Goal: Task Accomplishment & Management: Manage account settings

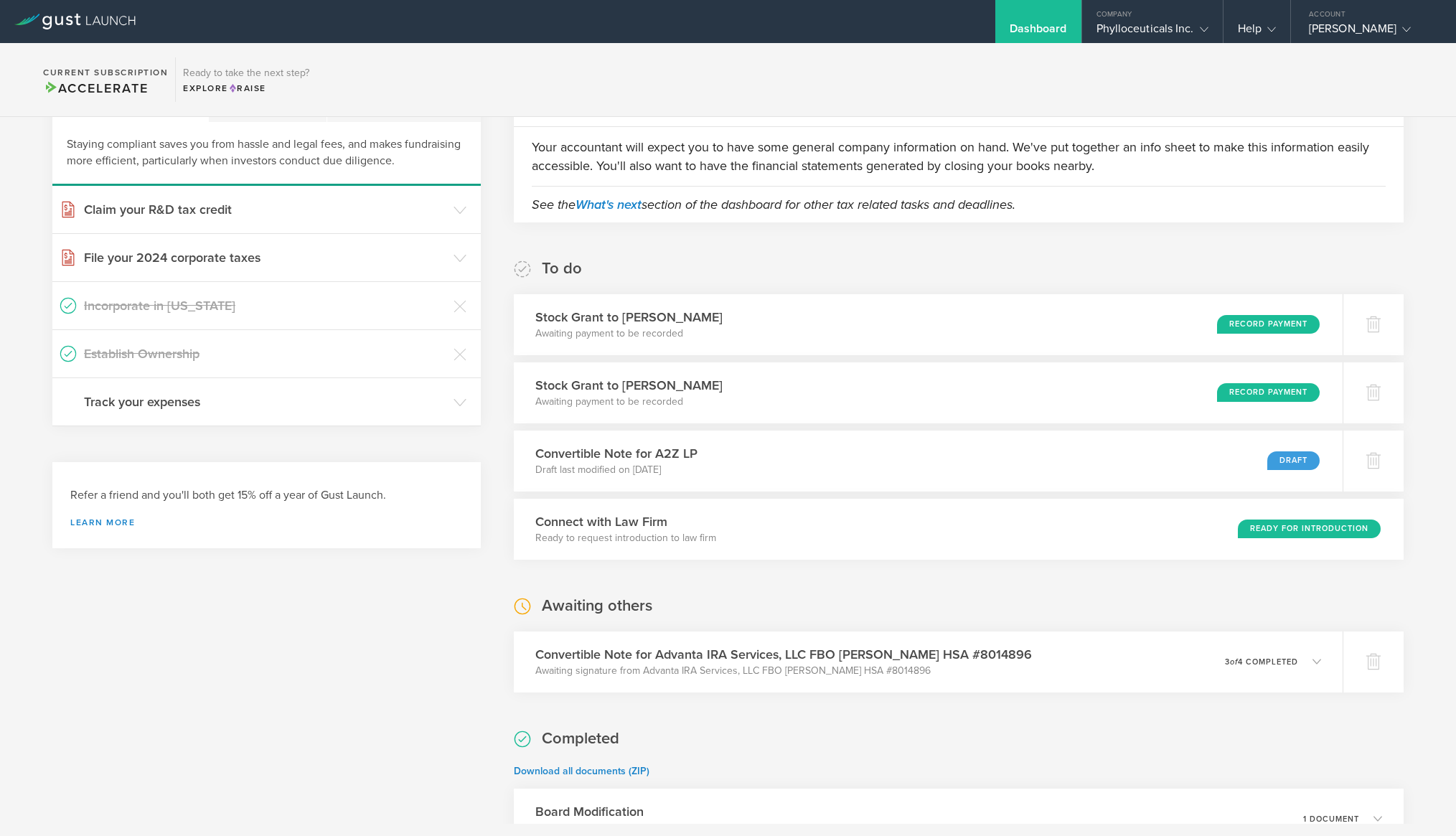
scroll to position [94, 0]
click at [1299, 464] on div "Draft" at bounding box center [1300, 459] width 53 height 20
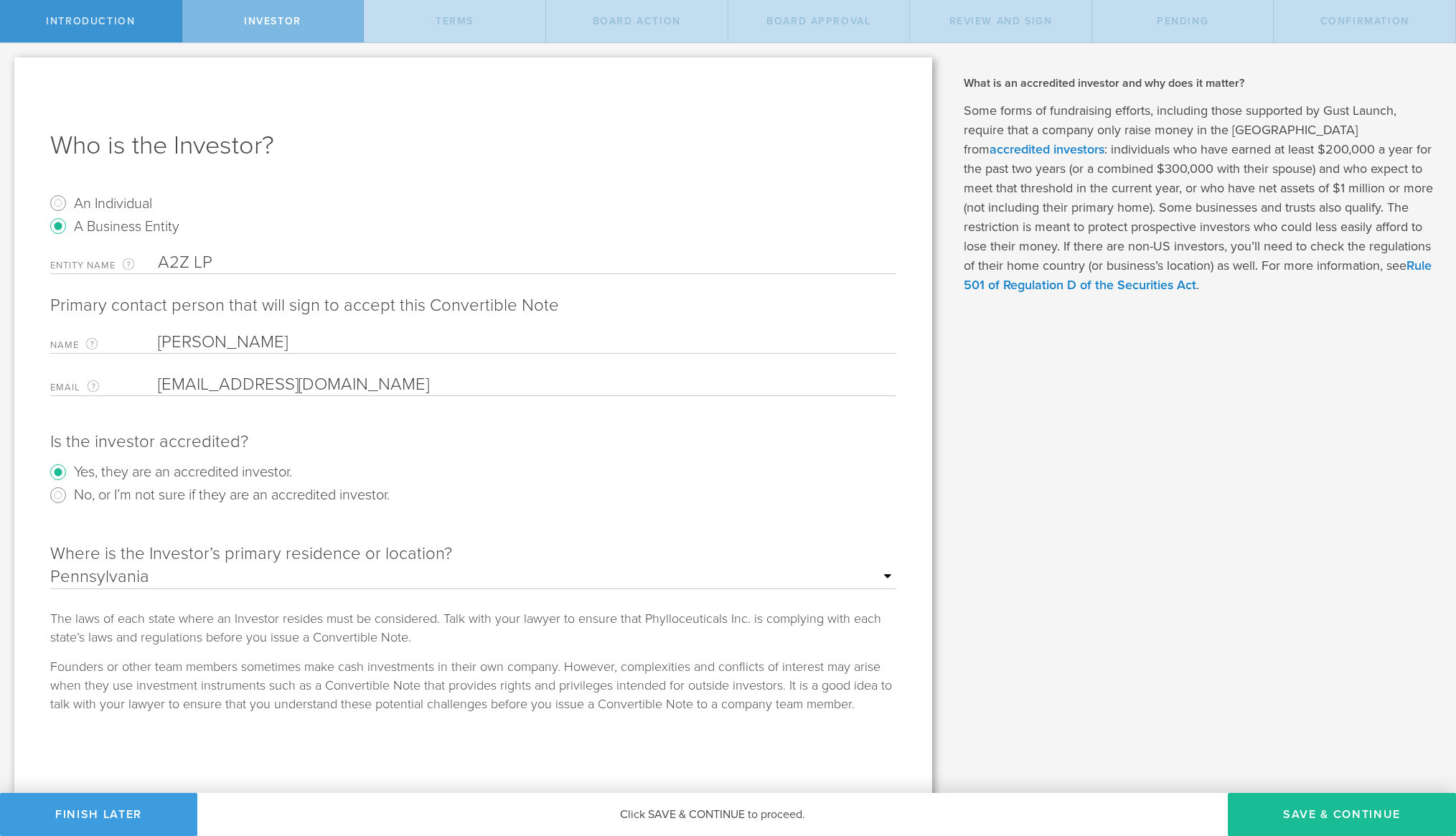
scroll to position [7, 0]
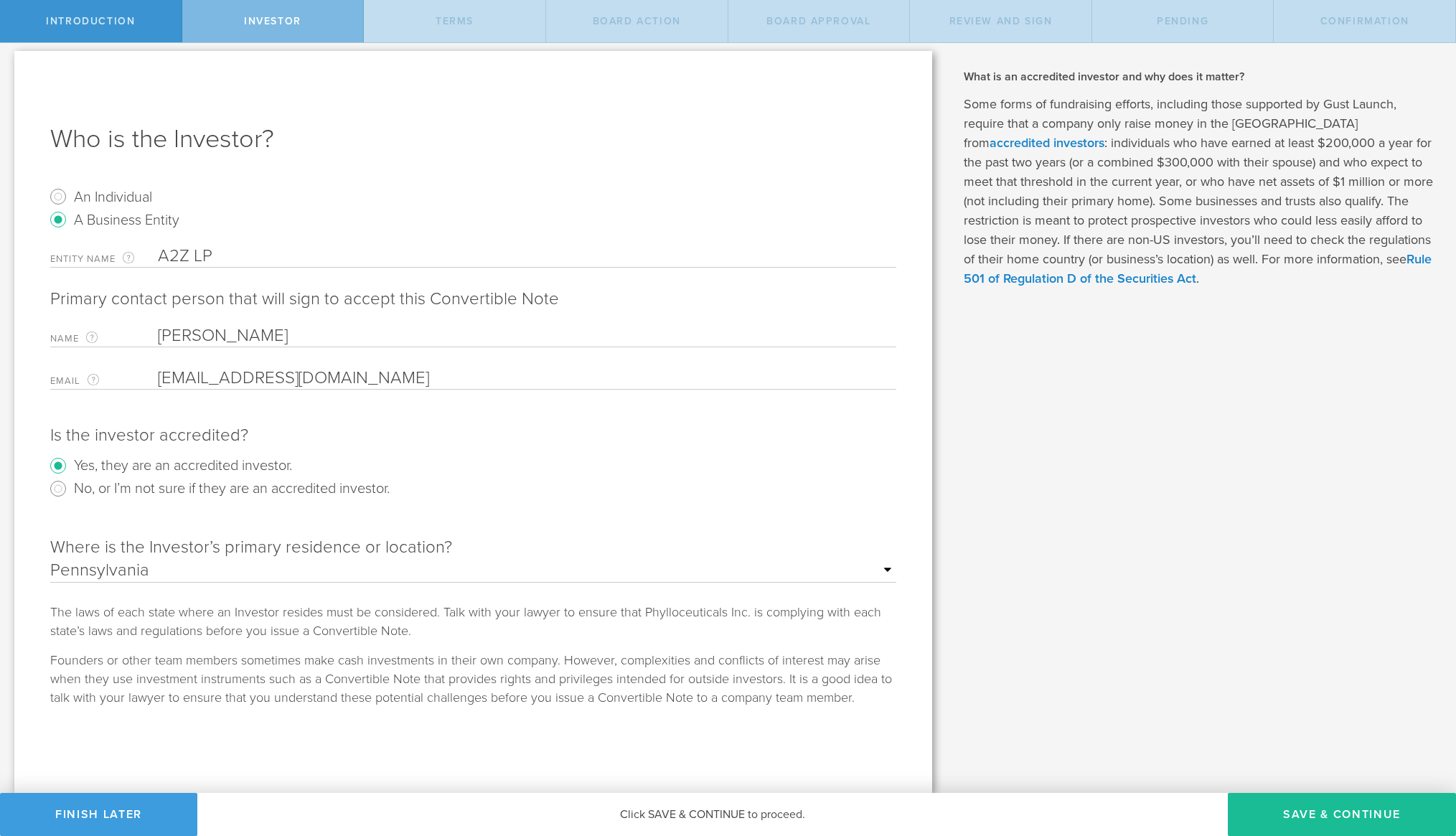
click at [441, 24] on span "Terms" at bounding box center [455, 21] width 38 height 12
click at [308, 11] on div "Investor" at bounding box center [273, 21] width 182 height 43
click at [442, 23] on span "Terms" at bounding box center [455, 21] width 38 height 12
click at [1283, 815] on button "Save & Continue" at bounding box center [1342, 815] width 228 height 43
type input "100,000"
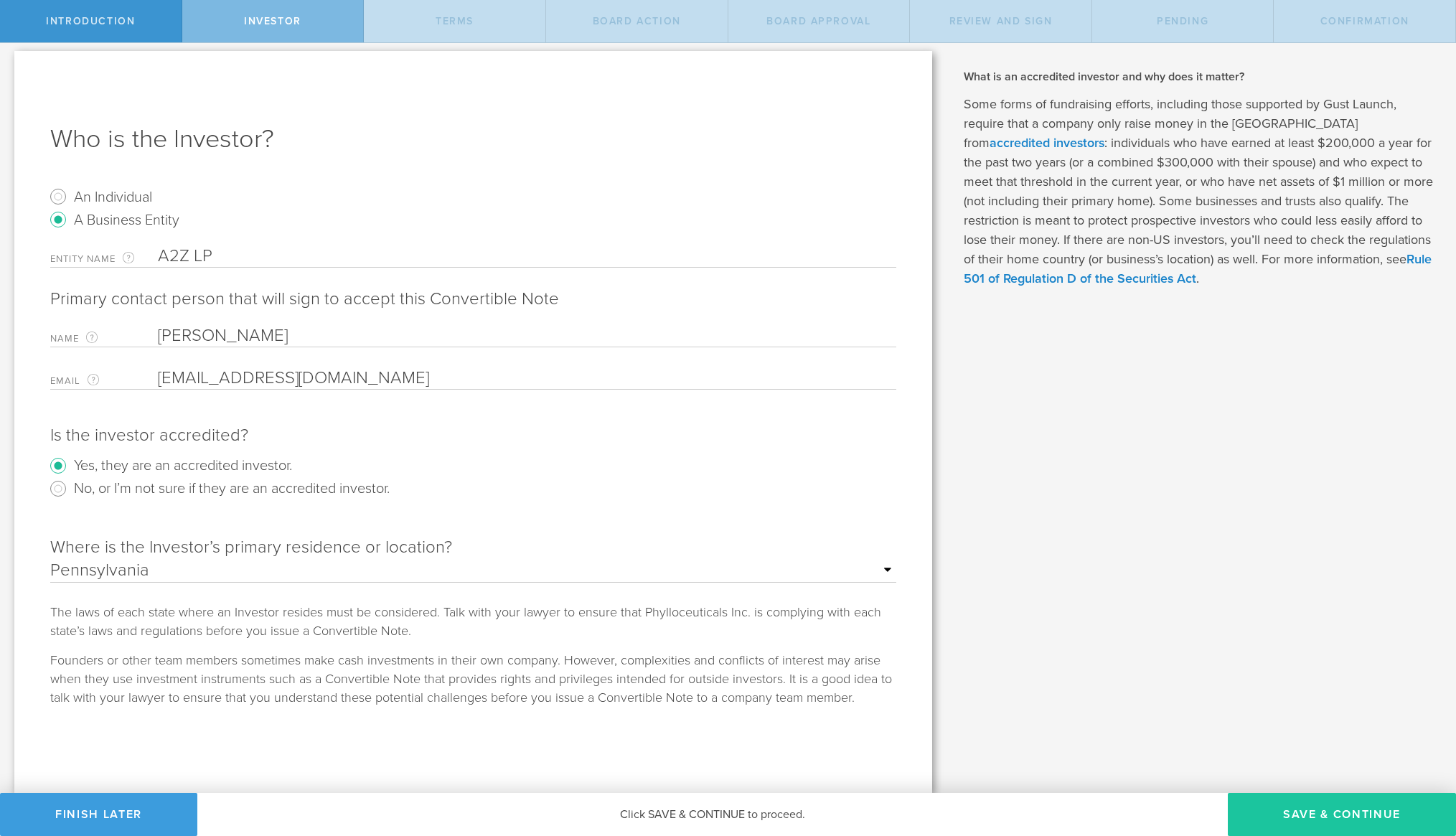
type input "7,000,000"
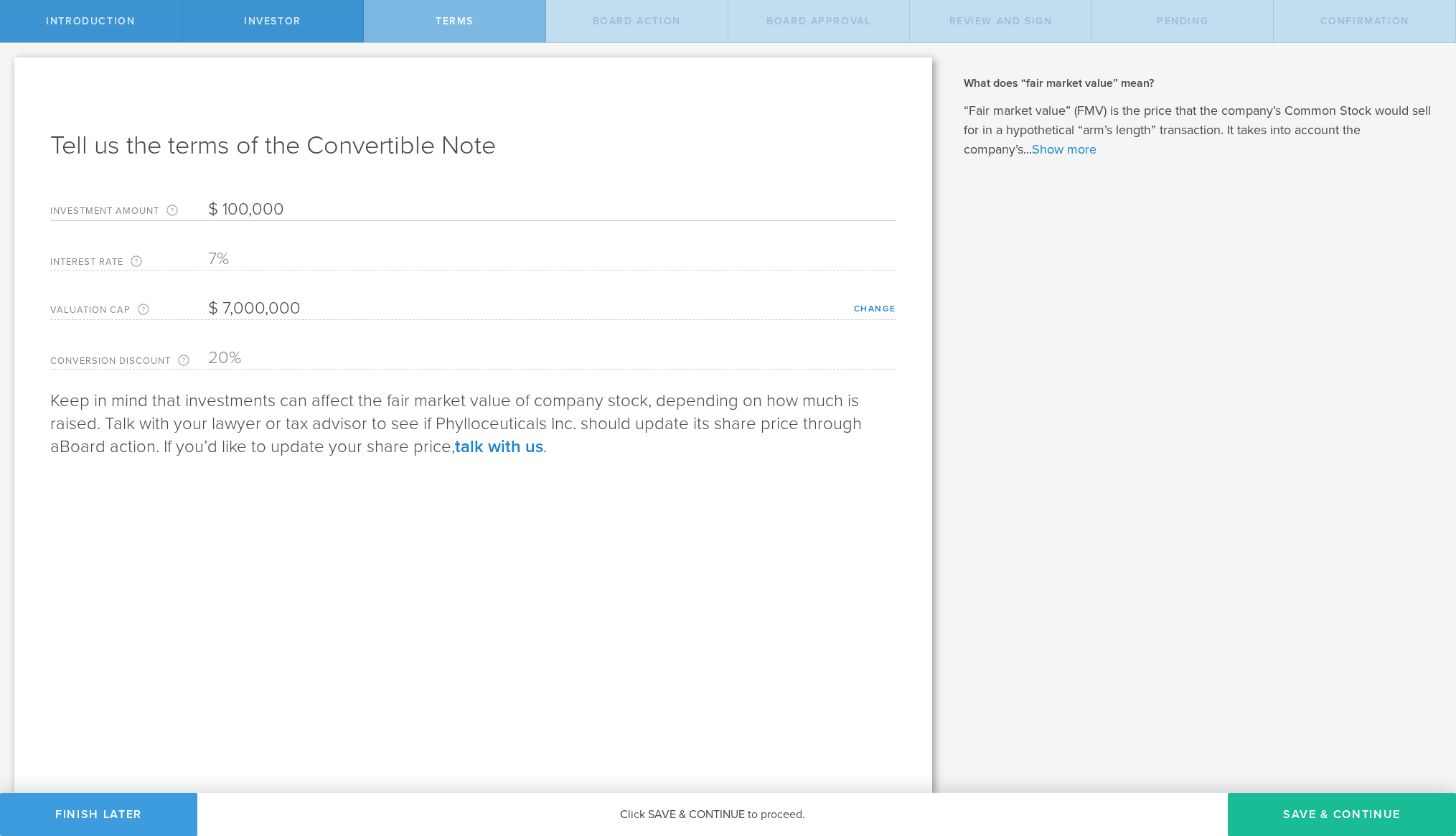
scroll to position [0, 0]
drag, startPoint x: 284, startPoint y: 210, endPoint x: 225, endPoint y: 206, distance: 59.1
click at [225, 206] on input "100,000" at bounding box center [552, 209] width 688 height 21
type input "50,000"
click at [1307, 813] on button "Save & Continue" at bounding box center [1342, 815] width 228 height 43
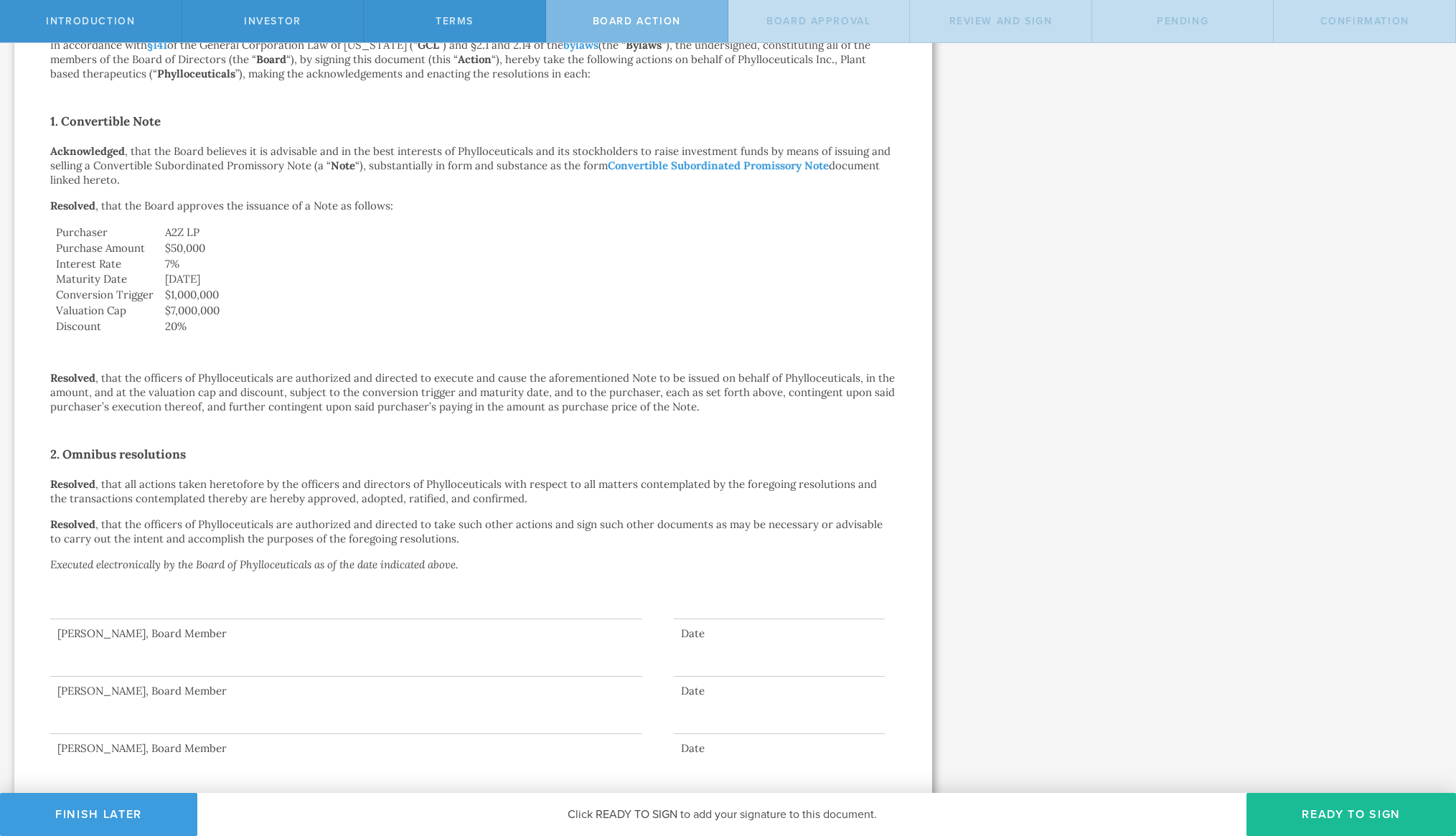
scroll to position [235, 0]
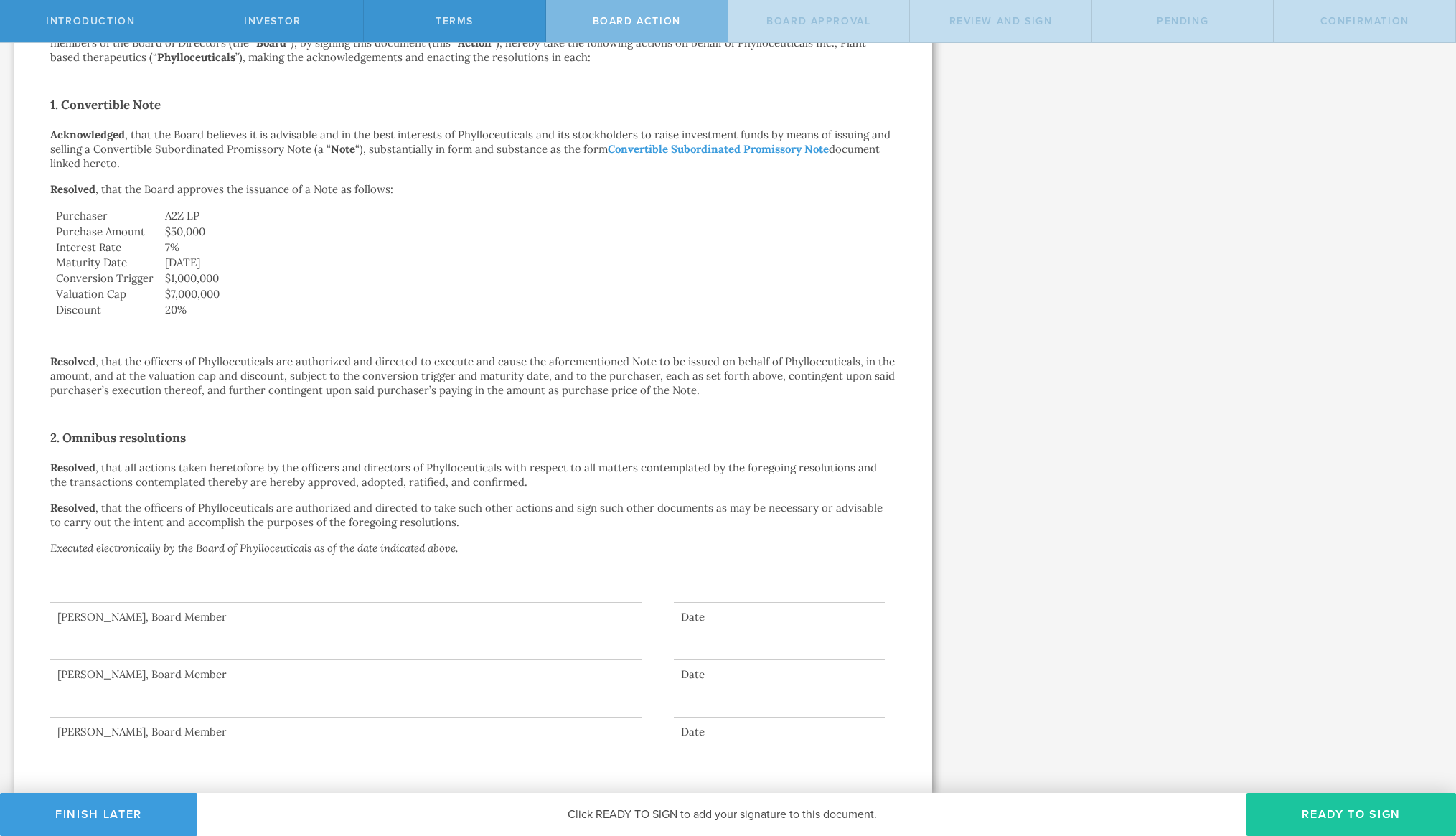
click at [1324, 814] on button "Ready to Sign" at bounding box center [1351, 815] width 209 height 43
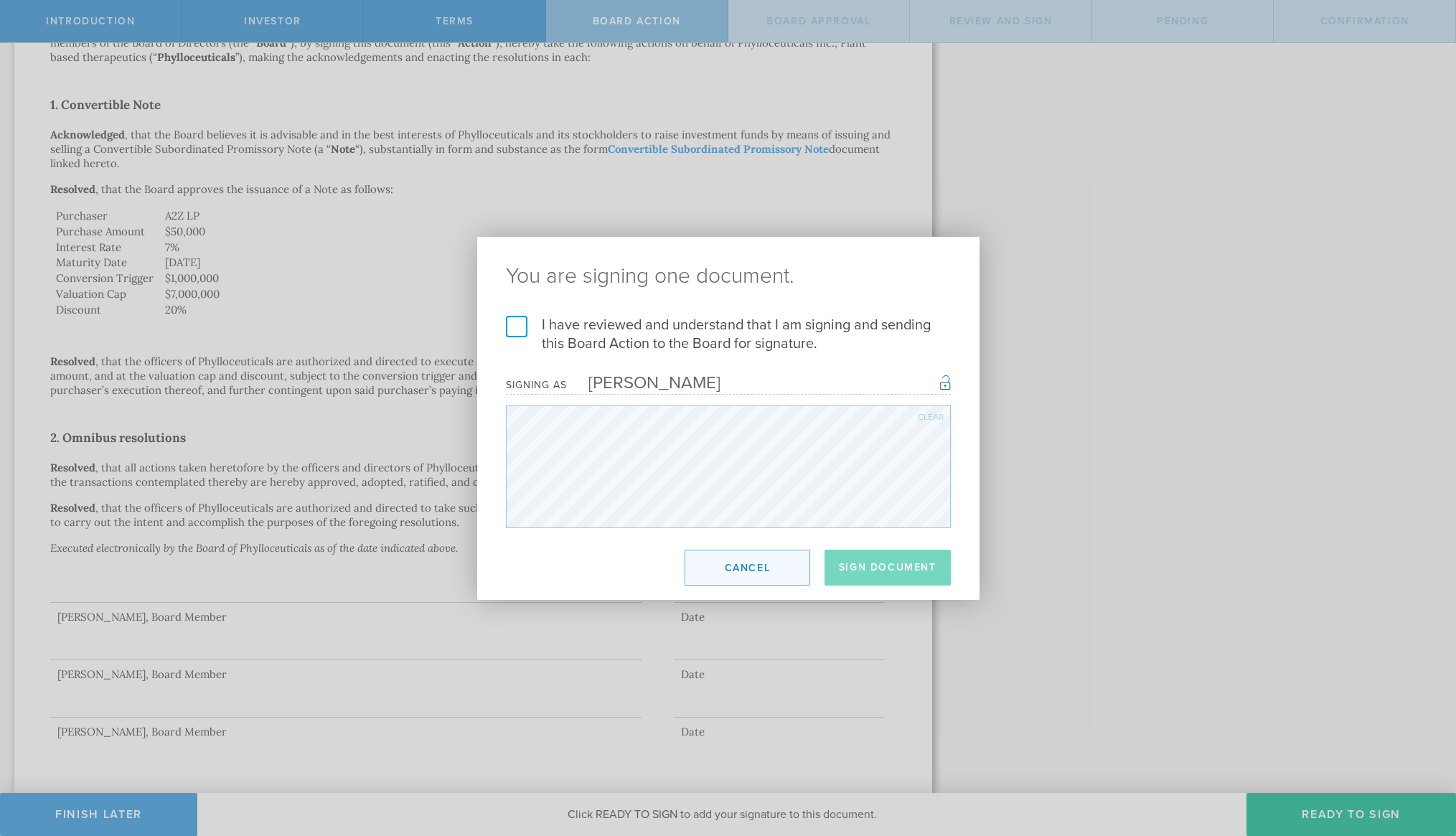
click at [753, 569] on button "Cancel" at bounding box center [747, 568] width 126 height 36
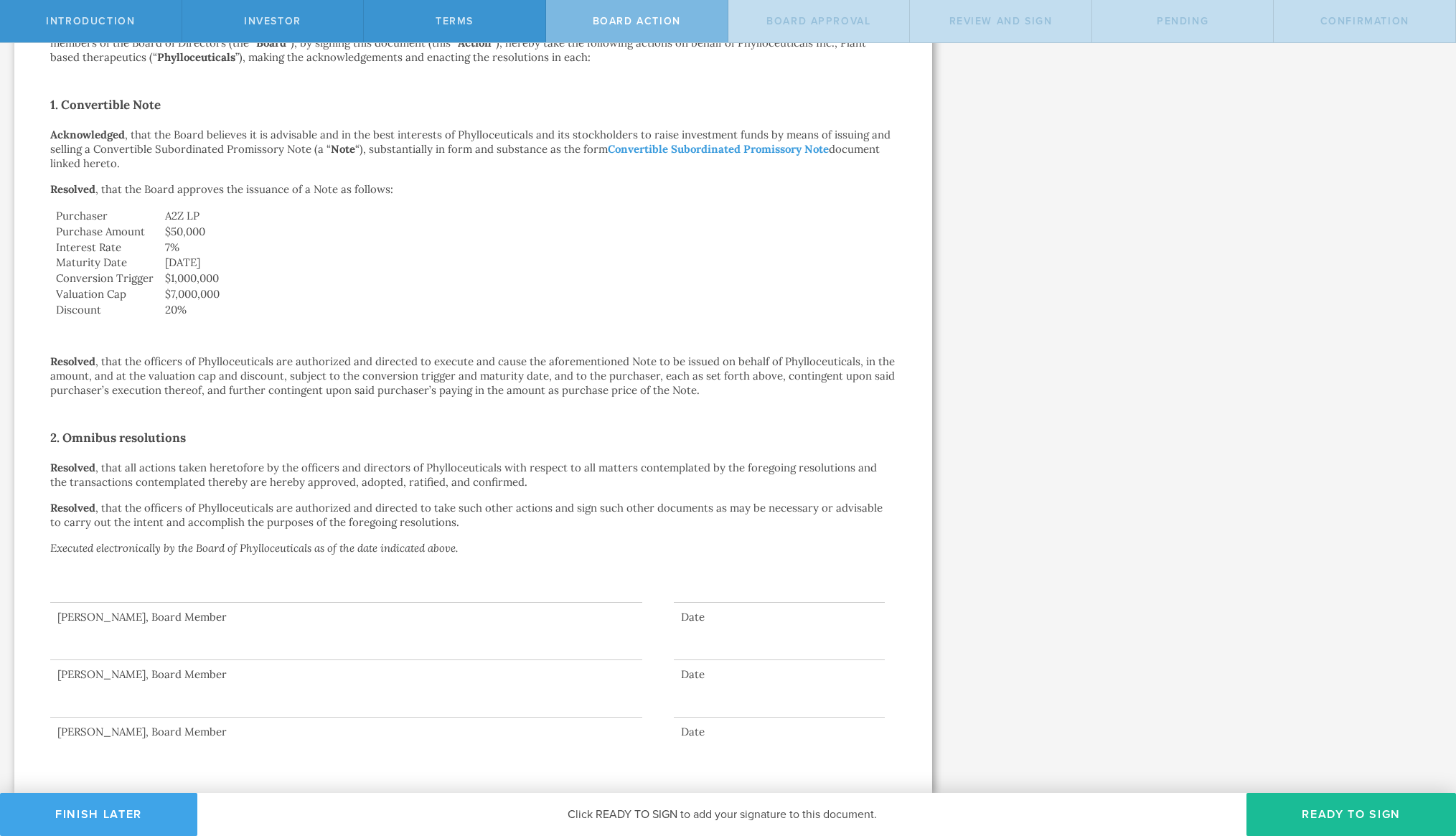
click at [144, 815] on button "Finish Later" at bounding box center [98, 815] width 197 height 43
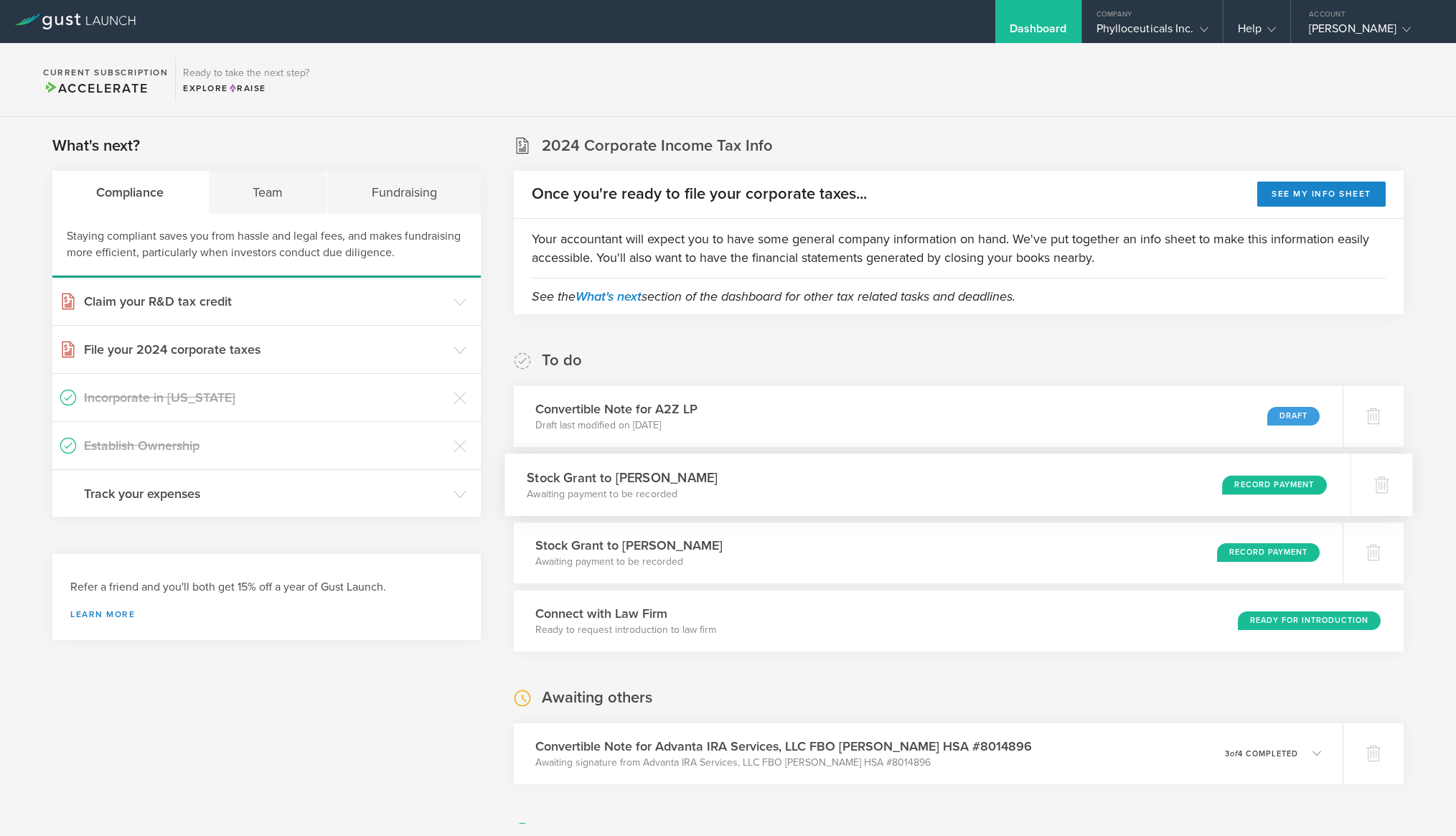
click at [1075, 492] on div "Stock Grant to Jane Hollingsworth Awaiting payment to be recorded Record Payment" at bounding box center [927, 485] width 845 height 62
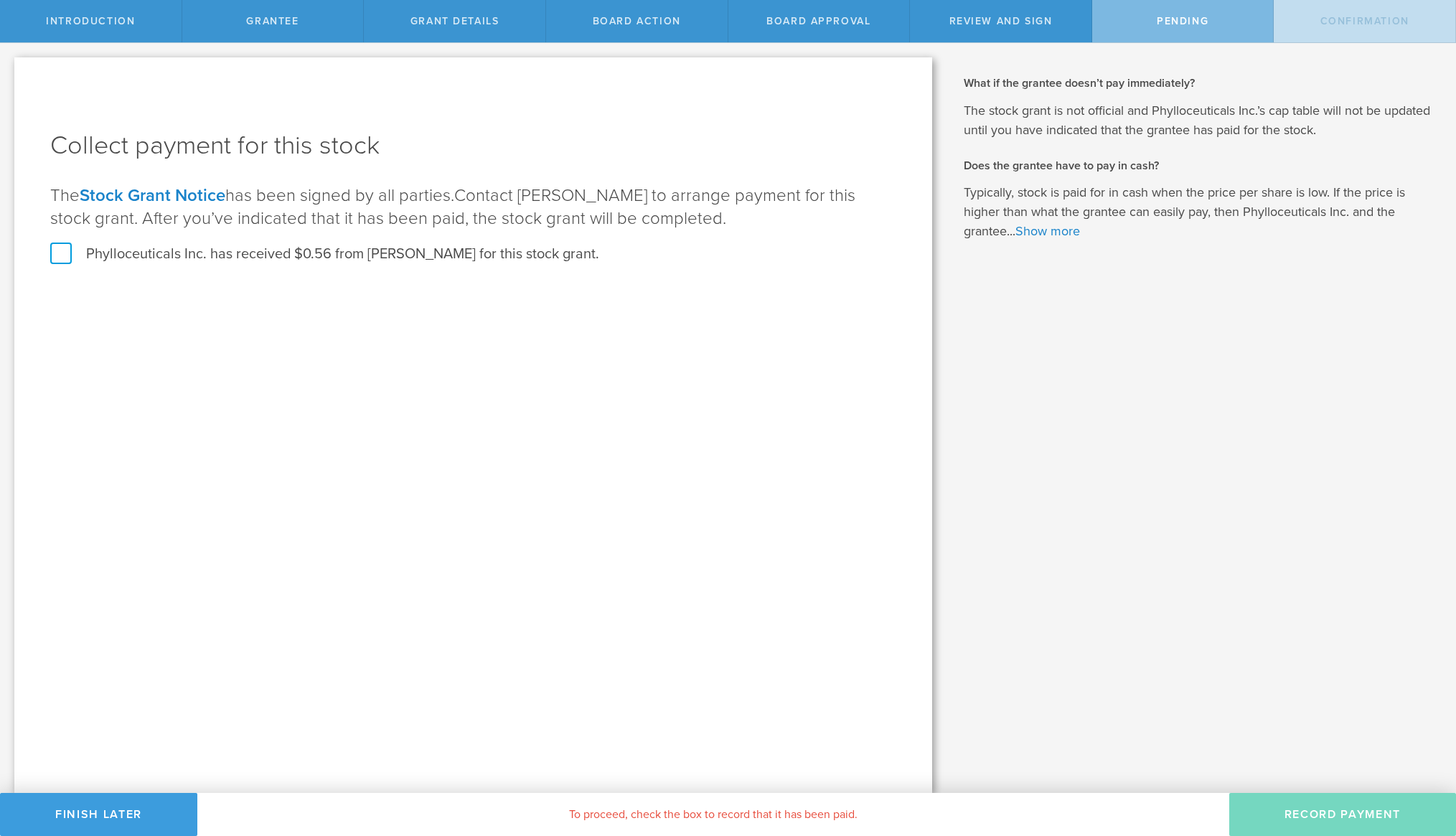
click at [58, 256] on label "Phylloceuticals Inc. has received $0.56 from Jane Hollingsworth for this stock …" at bounding box center [325, 254] width 549 height 19
click at [0, 0] on input "Phylloceuticals Inc. has received $0.56 from Jane Hollingsworth for this stock …" at bounding box center [0, 0] width 0 height 0
click at [1310, 809] on button "Record Payment" at bounding box center [1342, 815] width 226 height 43
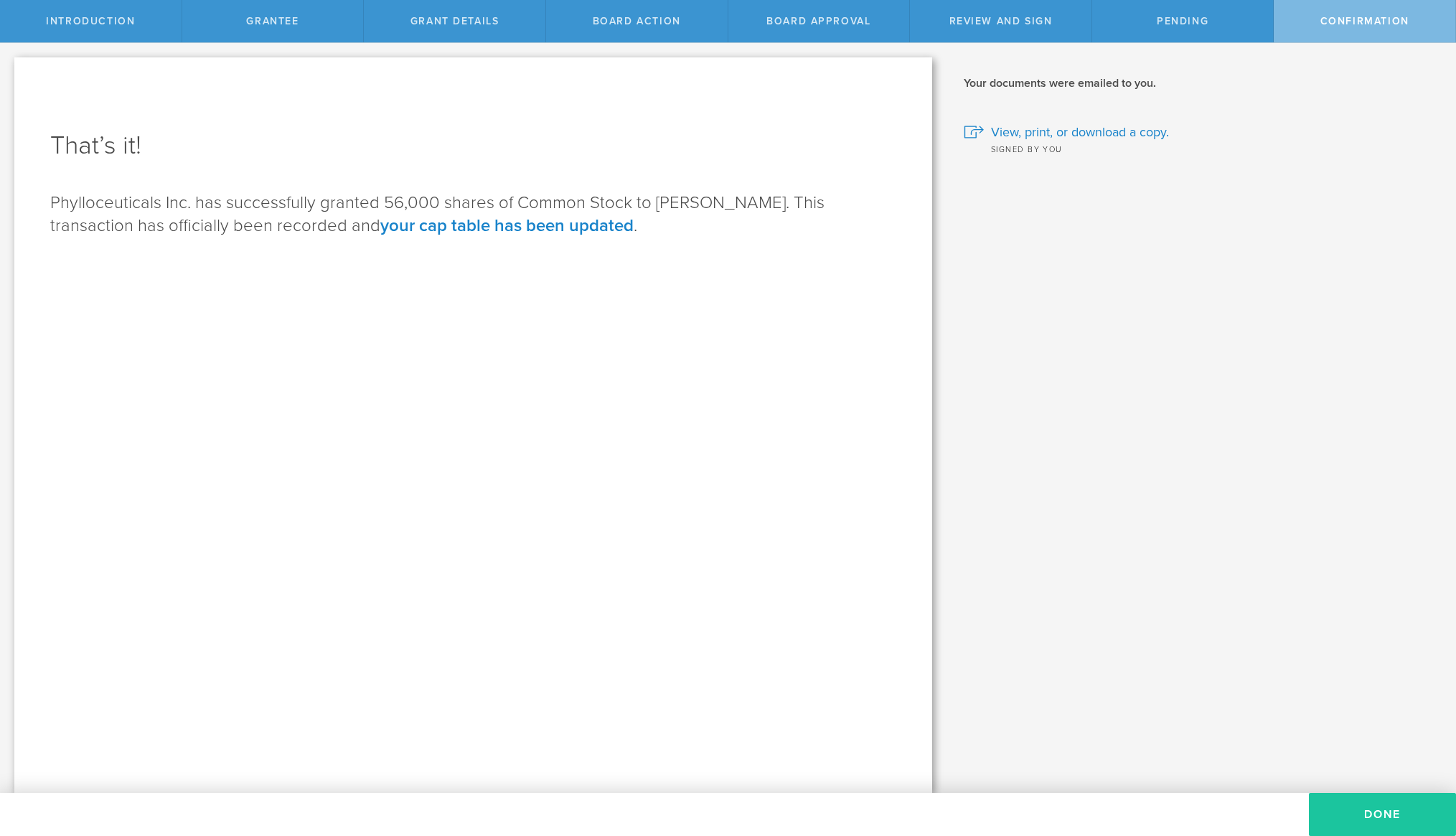
click at [1356, 821] on button "Done" at bounding box center [1383, 815] width 147 height 43
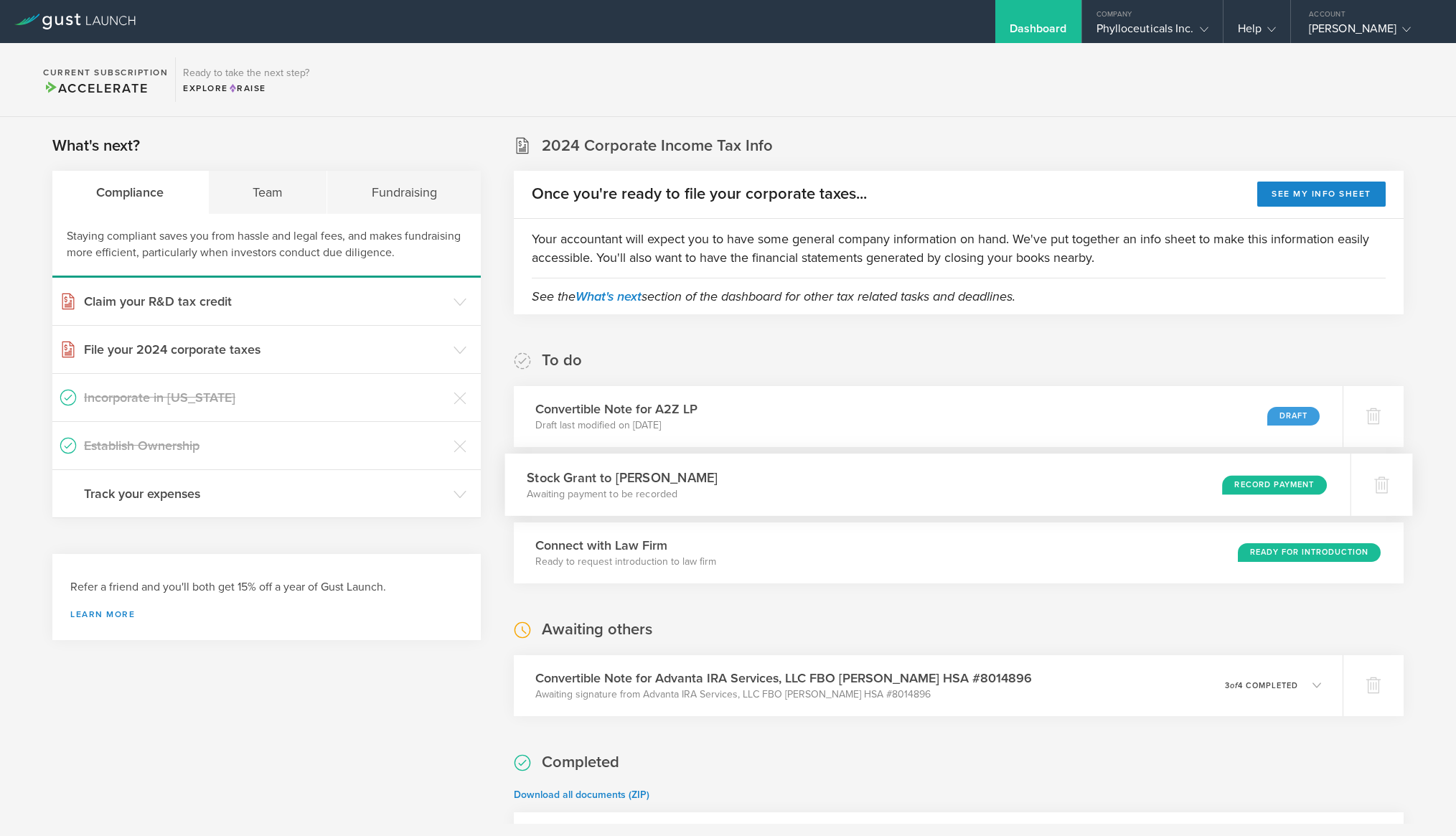
click at [1234, 482] on div "Record Payment" at bounding box center [1274, 485] width 105 height 20
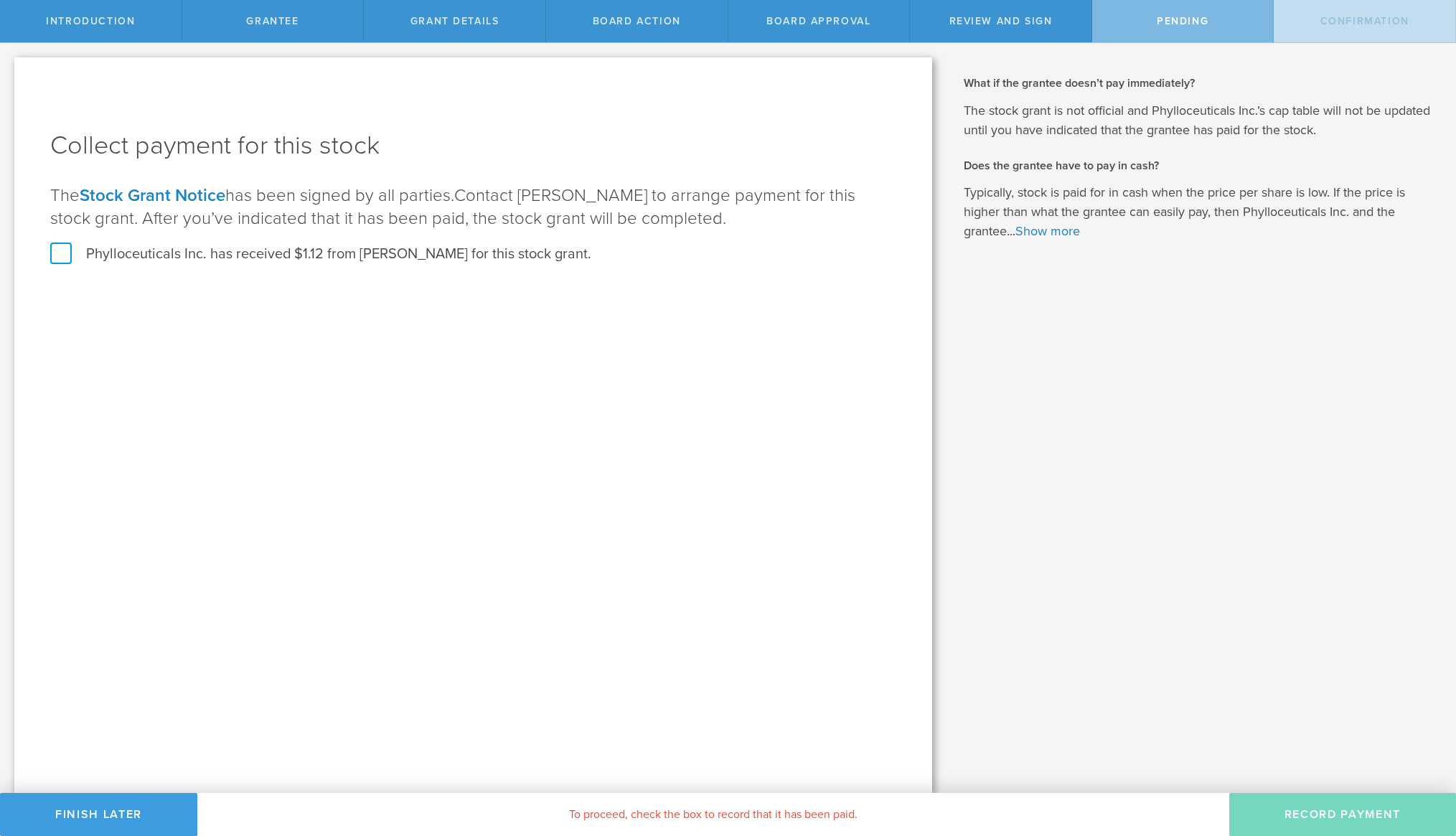
click at [63, 257] on label "Phylloceuticals Inc. has received $1.12 from [PERSON_NAME] for this stock grant." at bounding box center [320, 254] width 541 height 19
click at [0, 0] on input "Phylloceuticals Inc. has received $1.12 from [PERSON_NAME] for this stock grant." at bounding box center [0, 0] width 0 height 0
click at [1354, 823] on button "Record Payment" at bounding box center [1342, 815] width 226 height 43
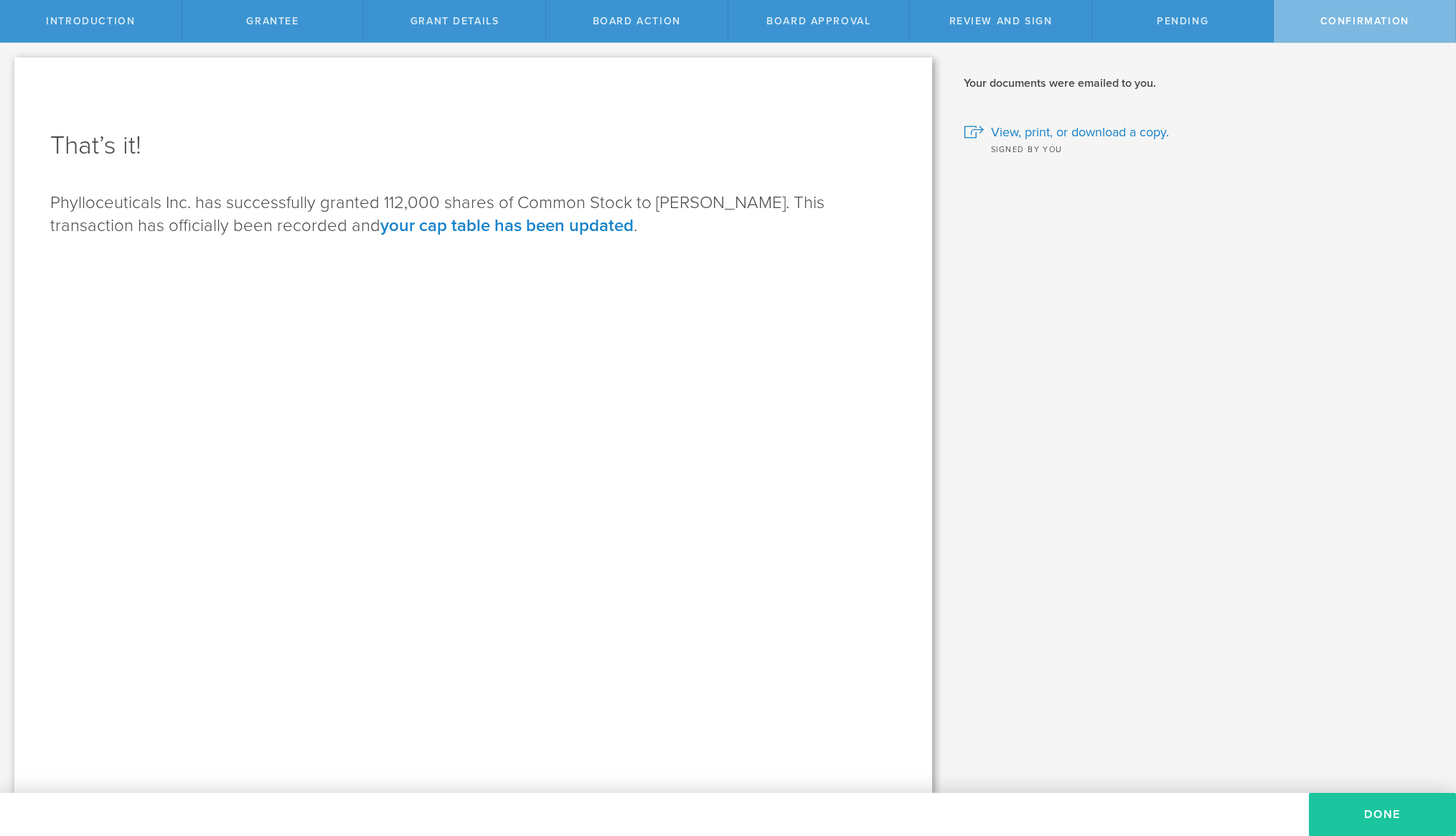
click at [1373, 817] on button "Done" at bounding box center [1383, 815] width 147 height 43
